Goal: Transaction & Acquisition: Purchase product/service

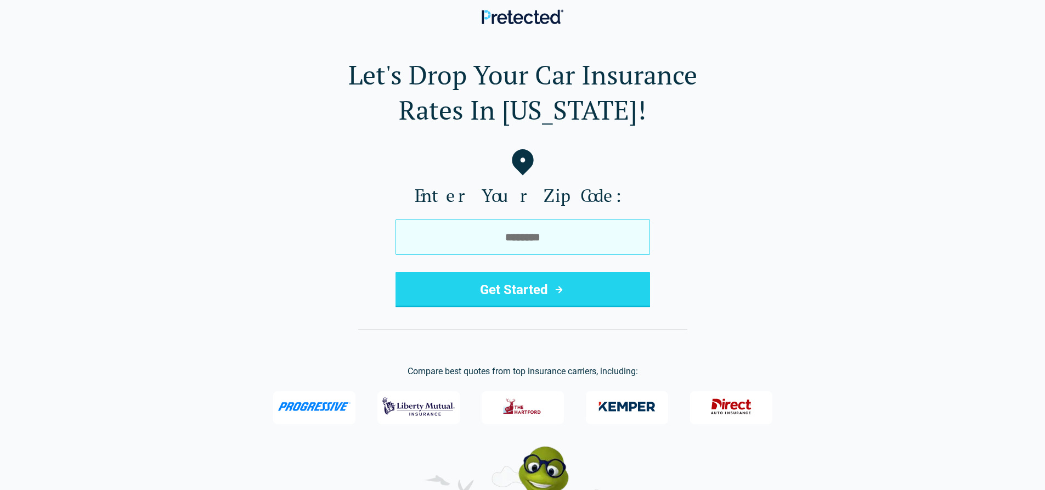
click at [481, 241] on input "tel" at bounding box center [522, 236] width 254 height 35
type input "*****"
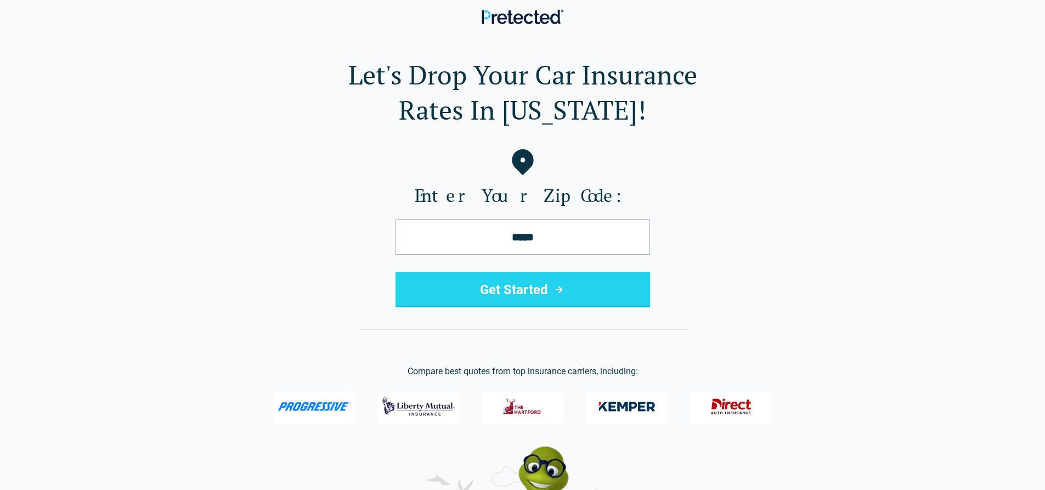
click at [467, 282] on button "Get Started" at bounding box center [522, 289] width 254 height 35
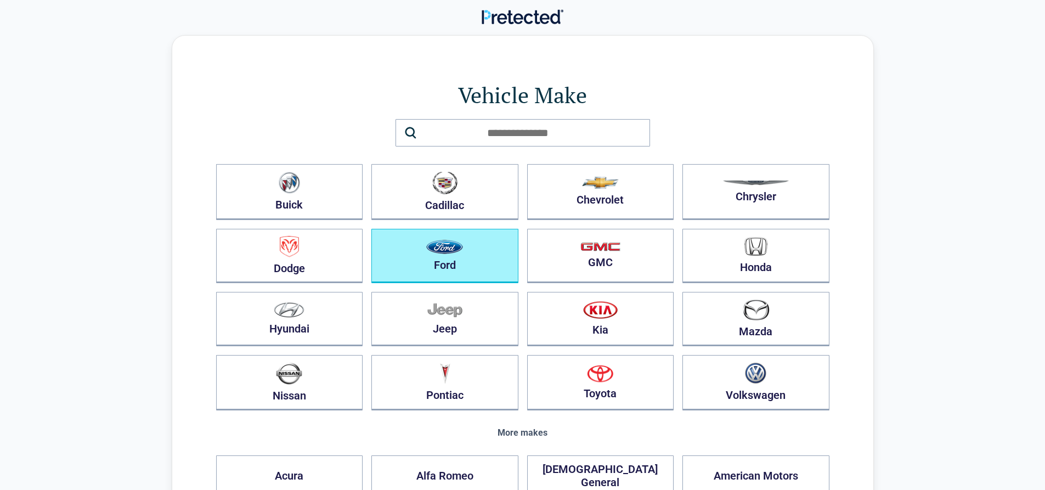
click at [461, 262] on button "Ford" at bounding box center [444, 256] width 147 height 54
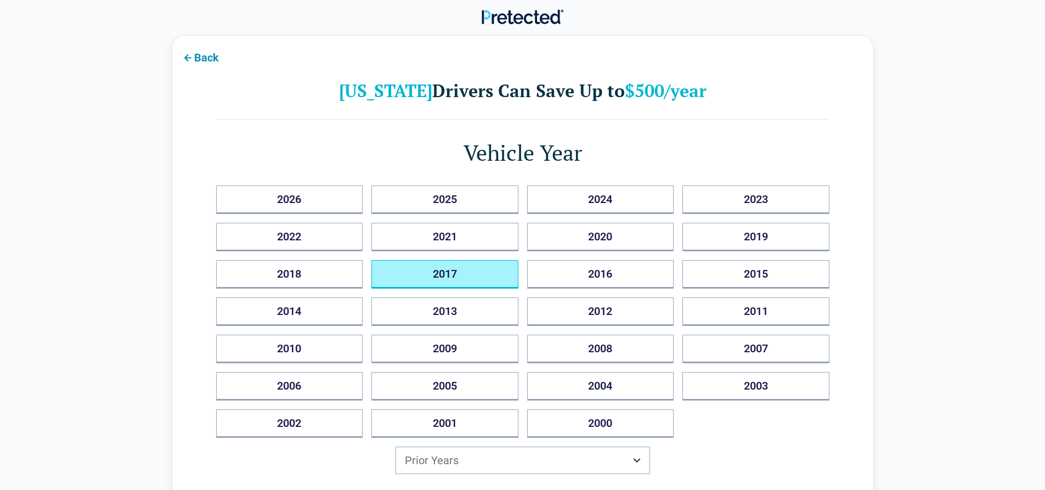
click at [461, 262] on button "2017" at bounding box center [444, 274] width 147 height 29
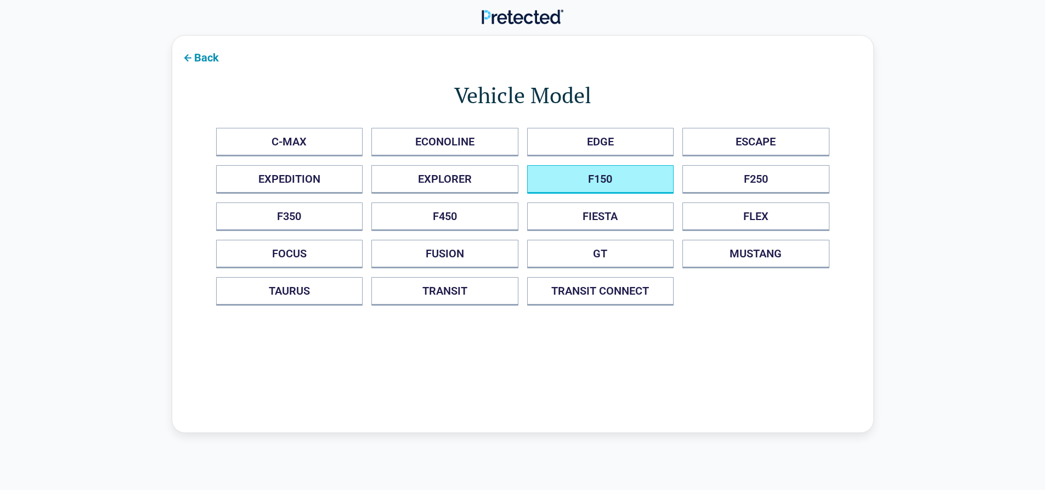
click at [646, 185] on button "F150" at bounding box center [600, 179] width 147 height 29
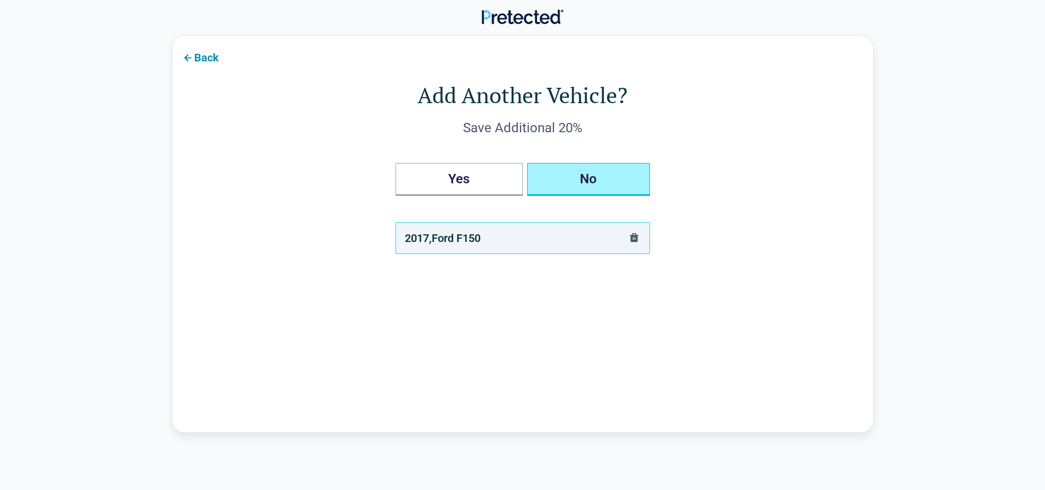
click at [597, 180] on button "No" at bounding box center [588, 179] width 123 height 33
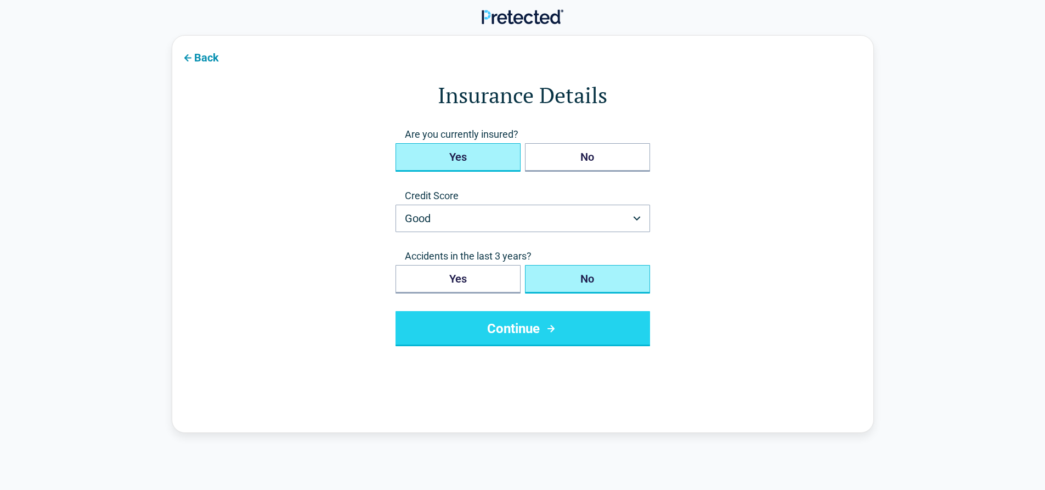
click at [507, 153] on button "Yes" at bounding box center [457, 157] width 125 height 29
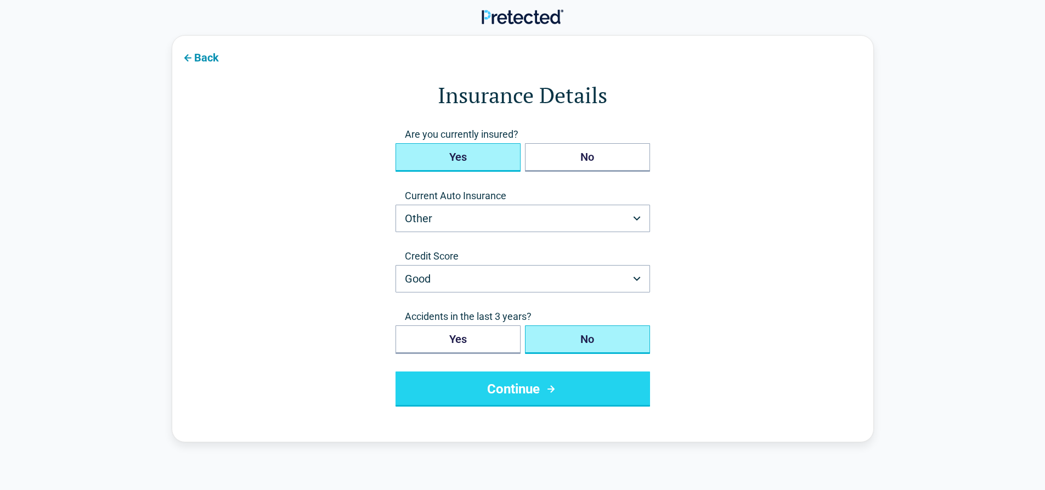
click at [550, 352] on button "No" at bounding box center [587, 339] width 125 height 29
click at [530, 385] on button "Continue" at bounding box center [522, 388] width 254 height 35
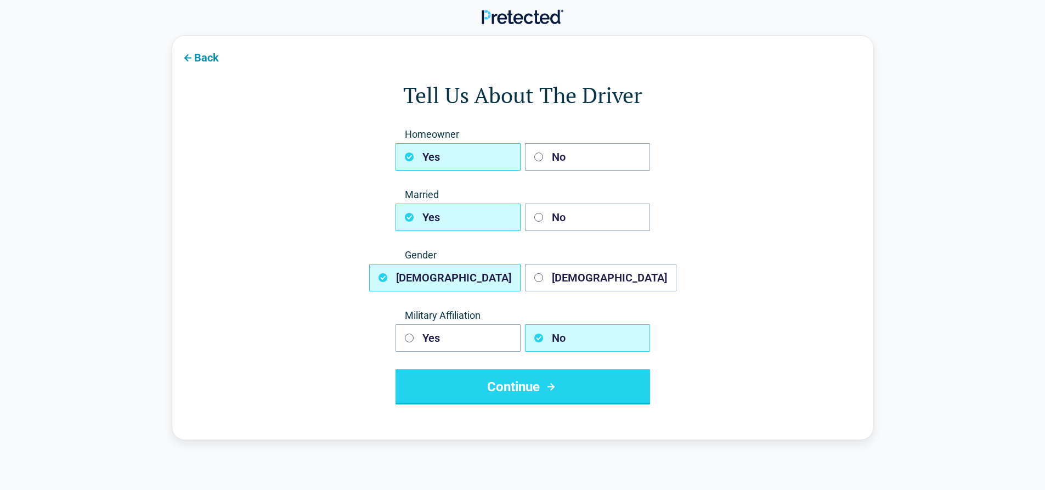
click at [539, 384] on button "Continue" at bounding box center [522, 386] width 254 height 35
